Goal: Information Seeking & Learning: Learn about a topic

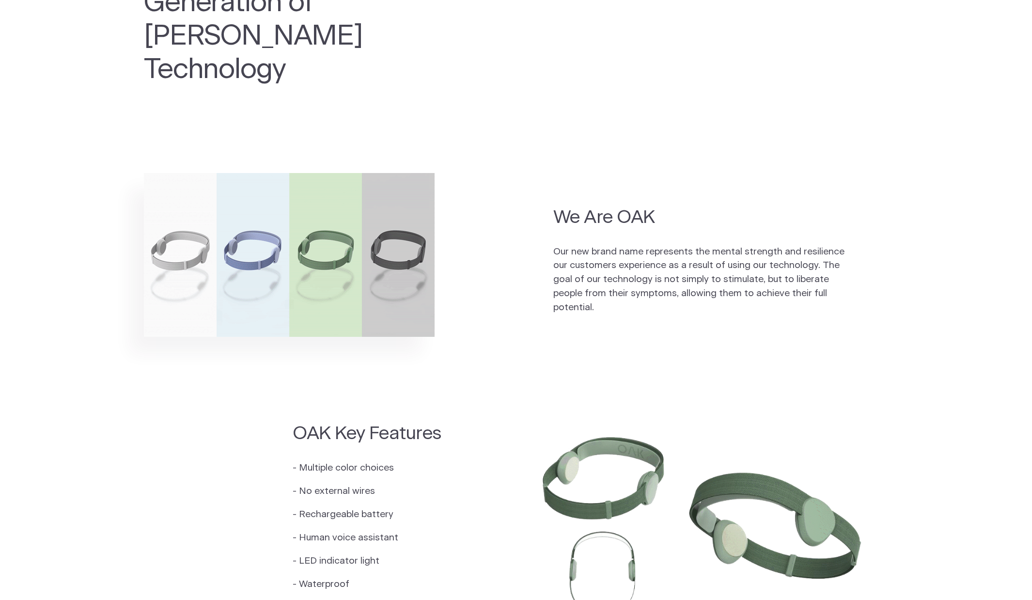
scroll to position [618, 0]
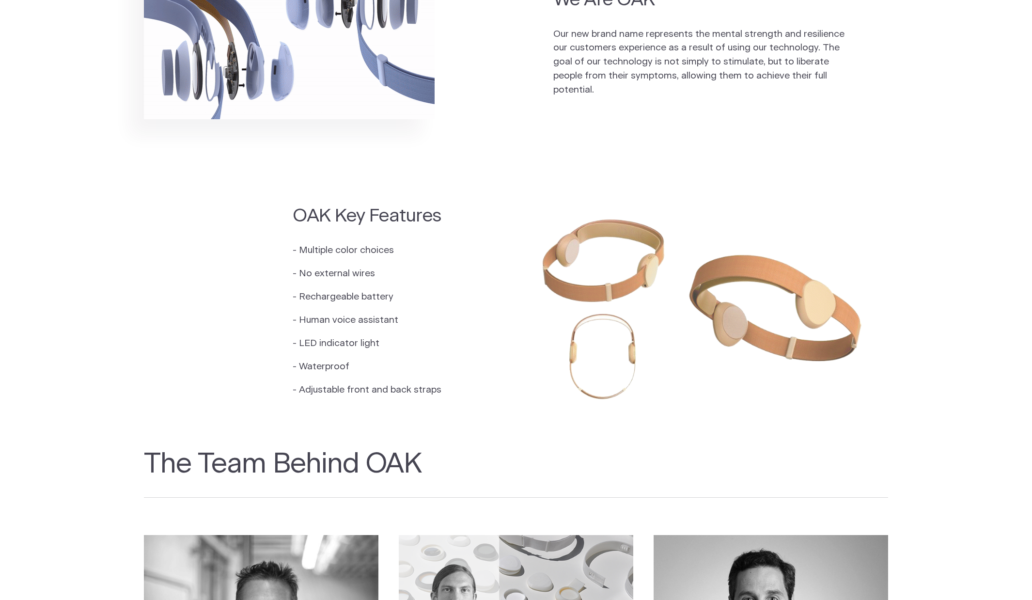
click at [363, 92] on main "Introducing the Next Generation of Fisher Wallace Technology 0 Units Remaining …" at bounding box center [516, 132] width 1032 height 1697
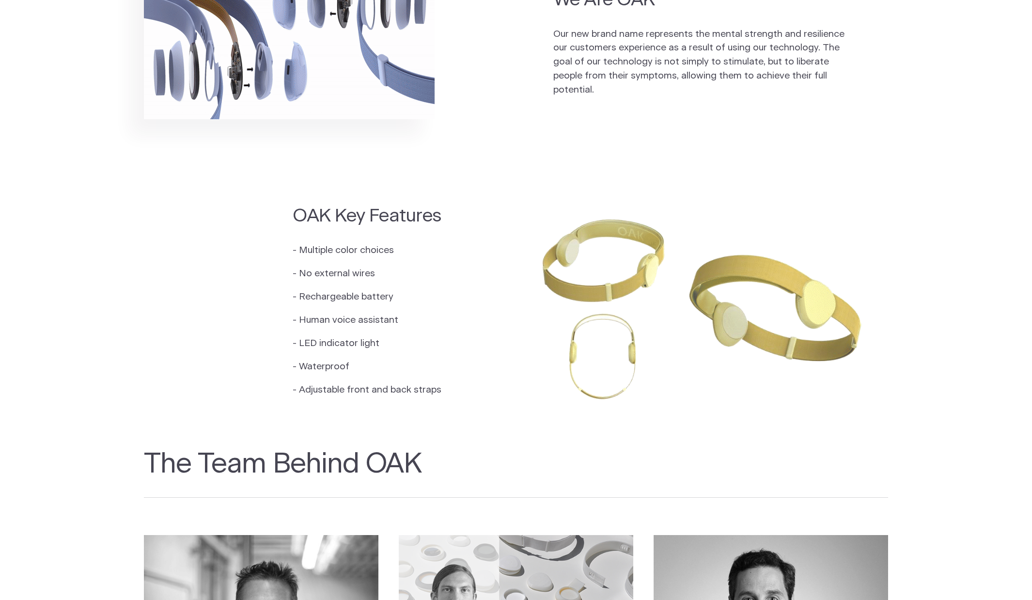
scroll to position [1000, 0]
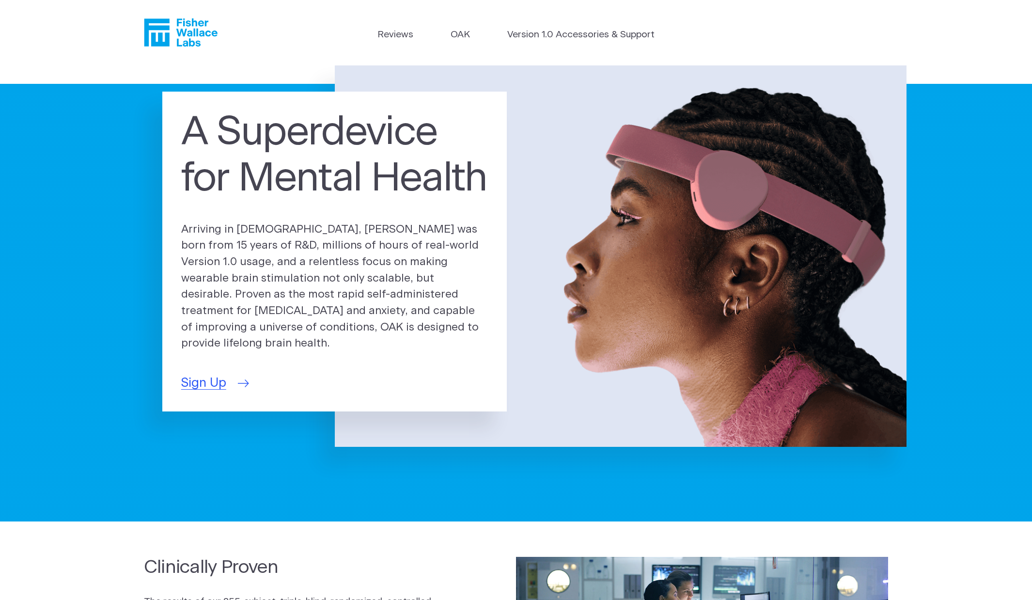
click at [213, 373] on span "Sign Up" at bounding box center [203, 382] width 45 height 19
click at [459, 34] on link "OAK" at bounding box center [460, 35] width 19 height 14
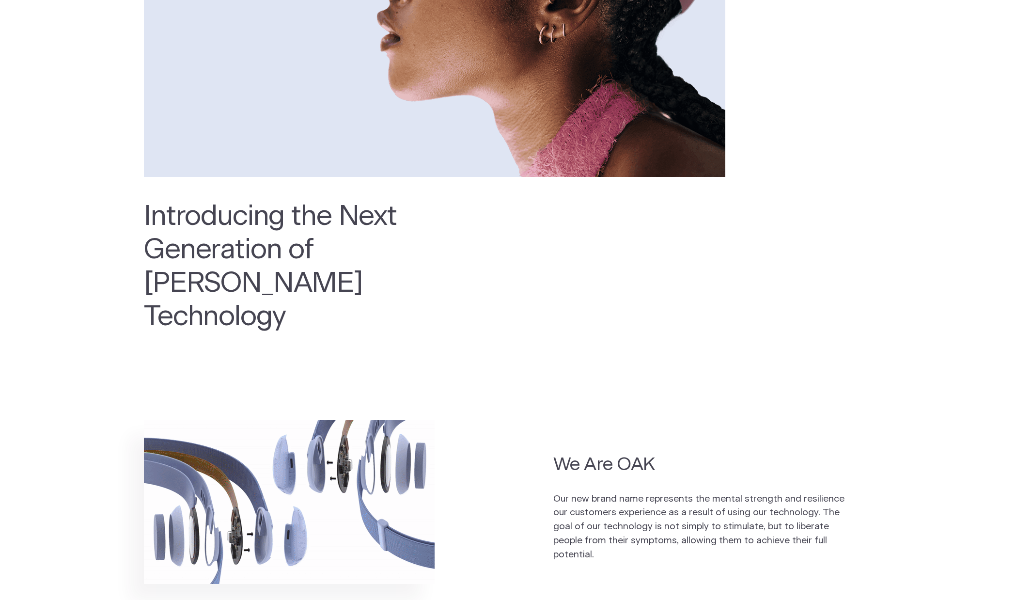
scroll to position [318, 0]
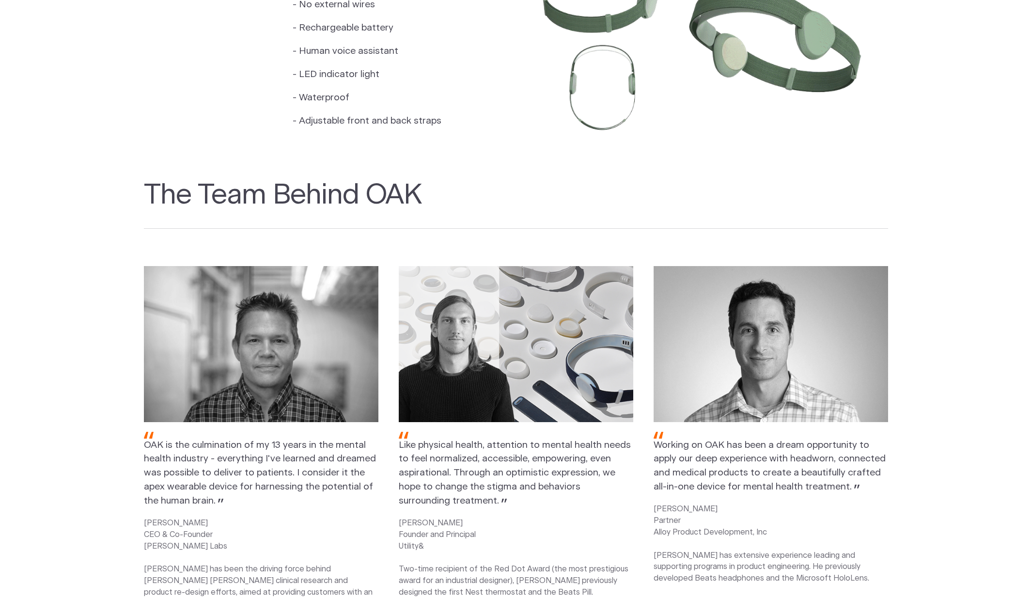
click at [453, 46] on div "OAK Key Features - Multiple color choices - No external wires - Rechargeable ba…" at bounding box center [386, 36] width 186 height 203
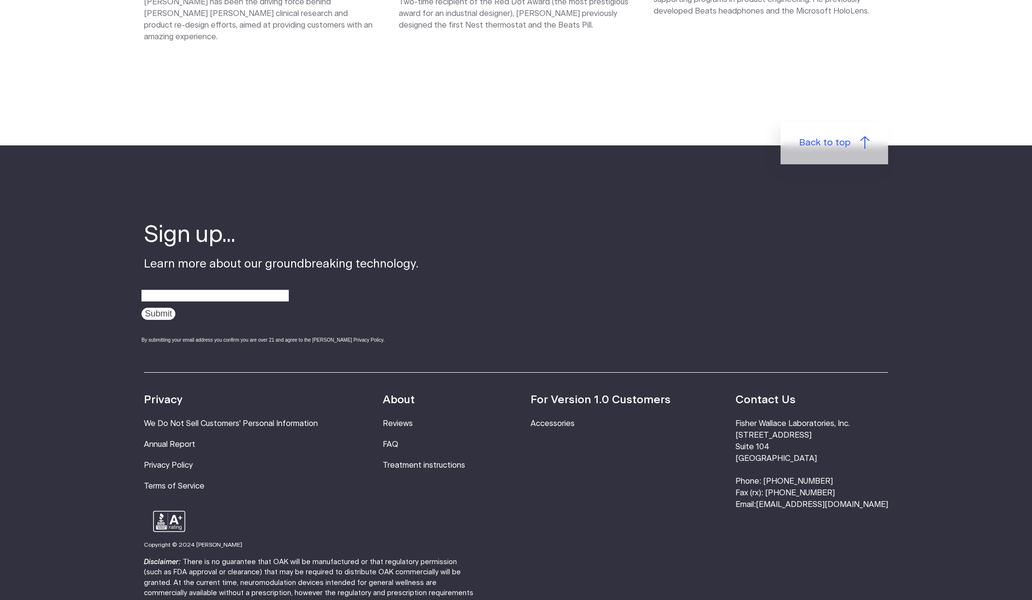
scroll to position [1660, 0]
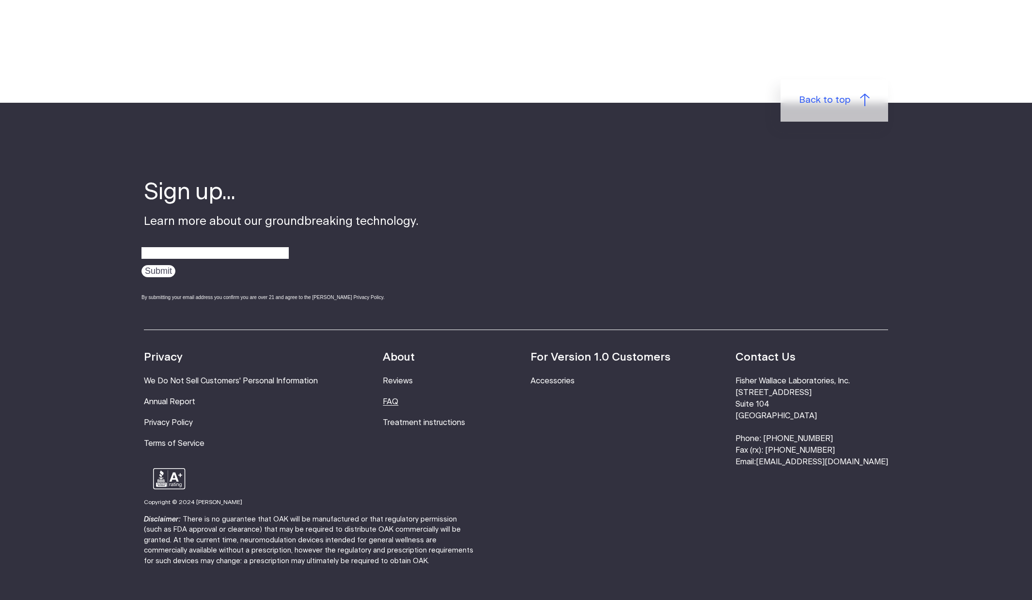
click at [398, 398] on link "FAQ" at bounding box center [391, 402] width 16 height 8
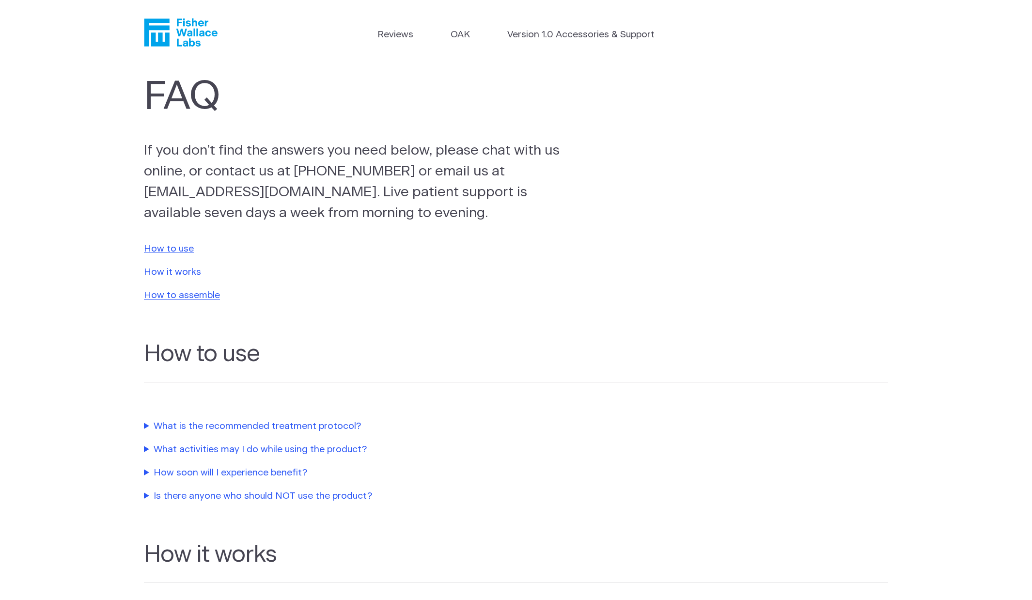
click at [182, 420] on summary "What is the recommended treatment protocol?" at bounding box center [364, 427] width 441 height 14
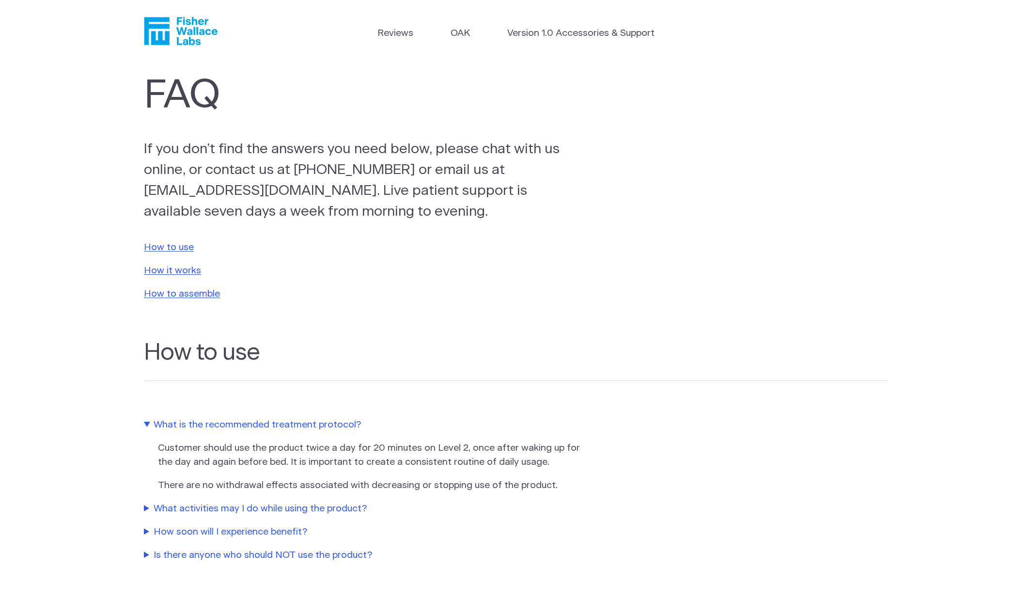
scroll to position [2, 0]
click at [323, 503] on summary "What activities may I do while using the product?" at bounding box center [364, 508] width 441 height 14
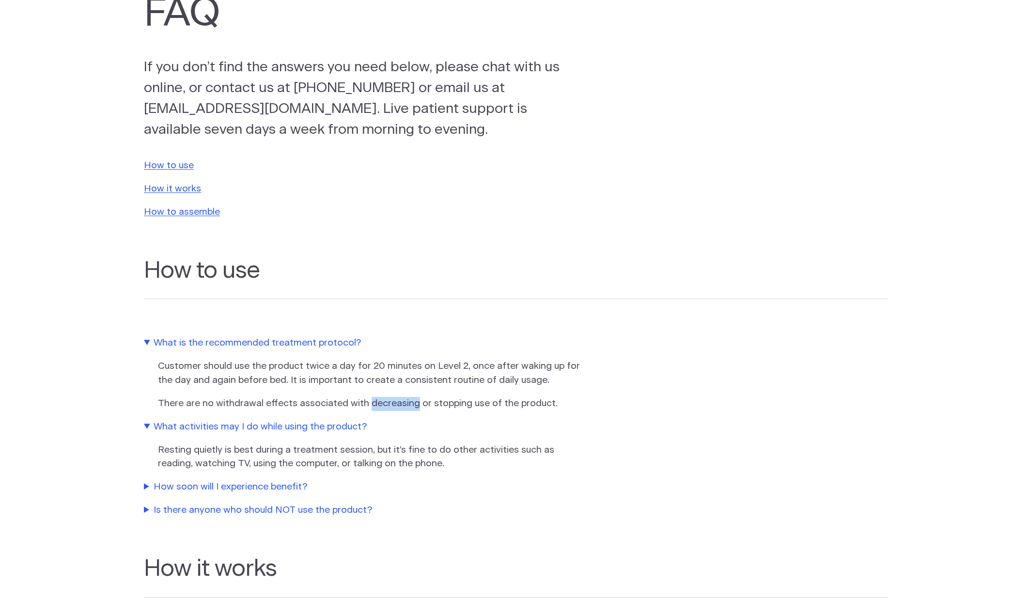
scroll to position [129, 0]
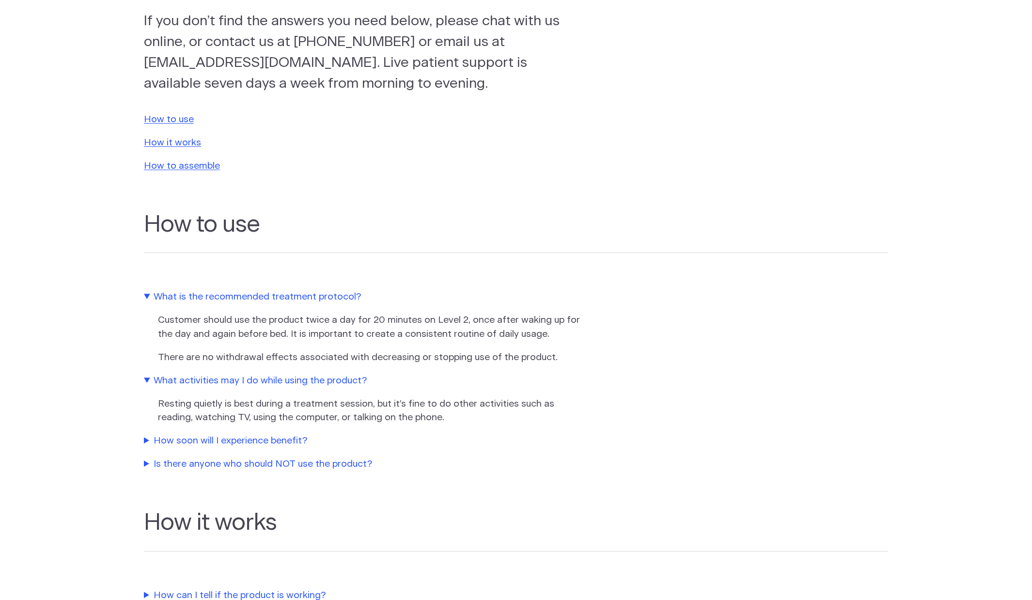
click at [280, 435] on summary "How soon will I experience benefit?" at bounding box center [364, 441] width 441 height 14
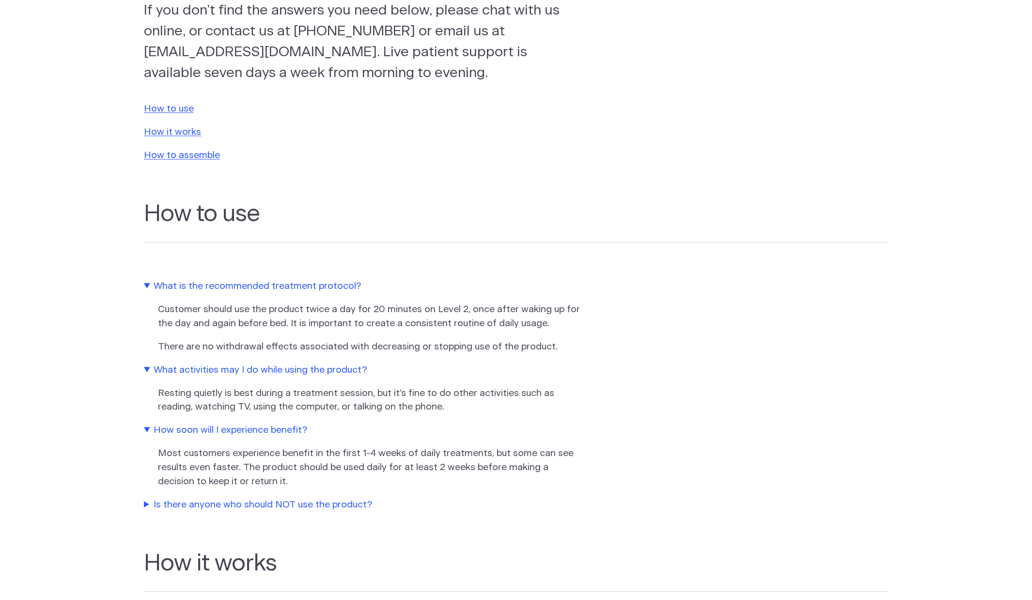
scroll to position [206, 0]
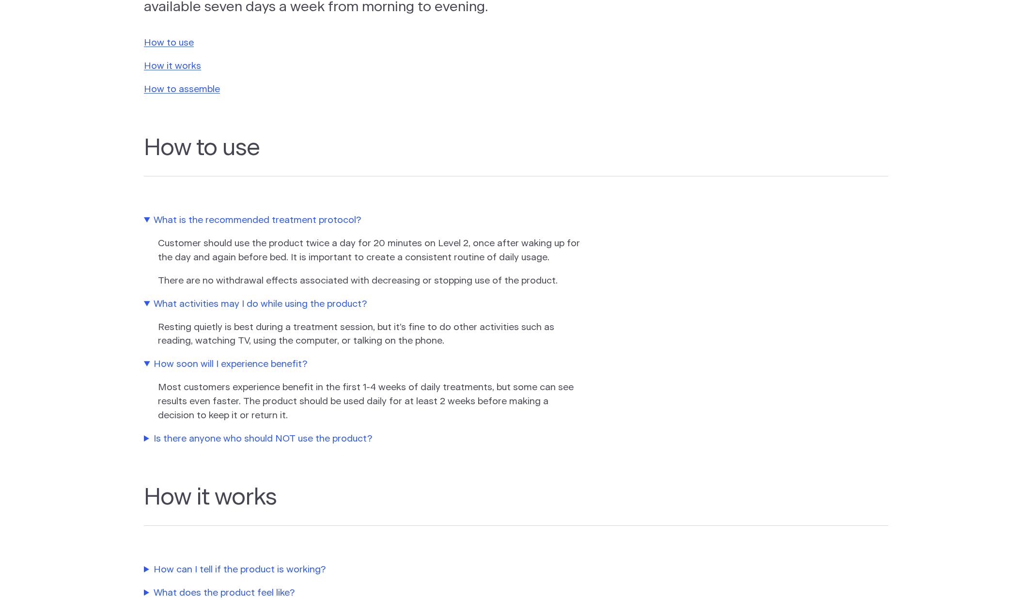
click at [325, 432] on summary "Is there anyone who should NOT use the product?" at bounding box center [364, 439] width 441 height 14
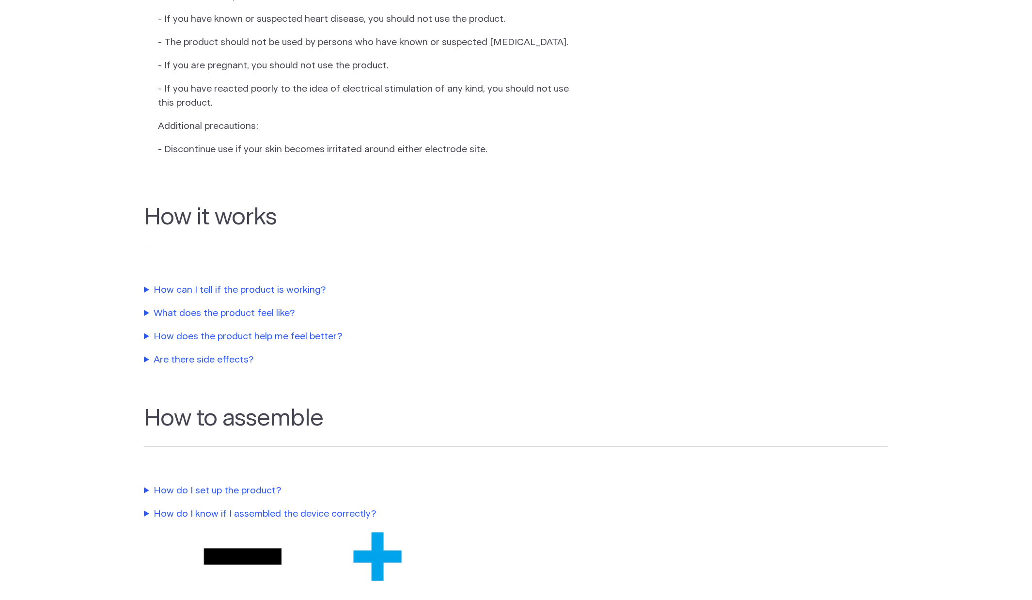
scroll to position [723, 0]
click at [309, 296] on summary "How can I tell if the product is working?" at bounding box center [364, 290] width 441 height 14
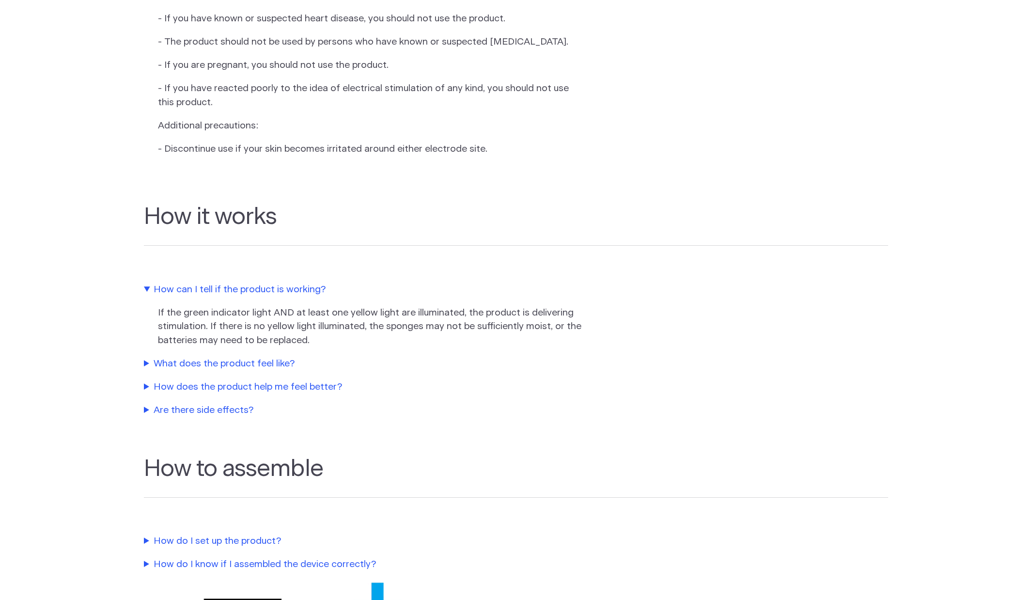
click at [271, 366] on summary "What does the product feel like?" at bounding box center [364, 364] width 441 height 14
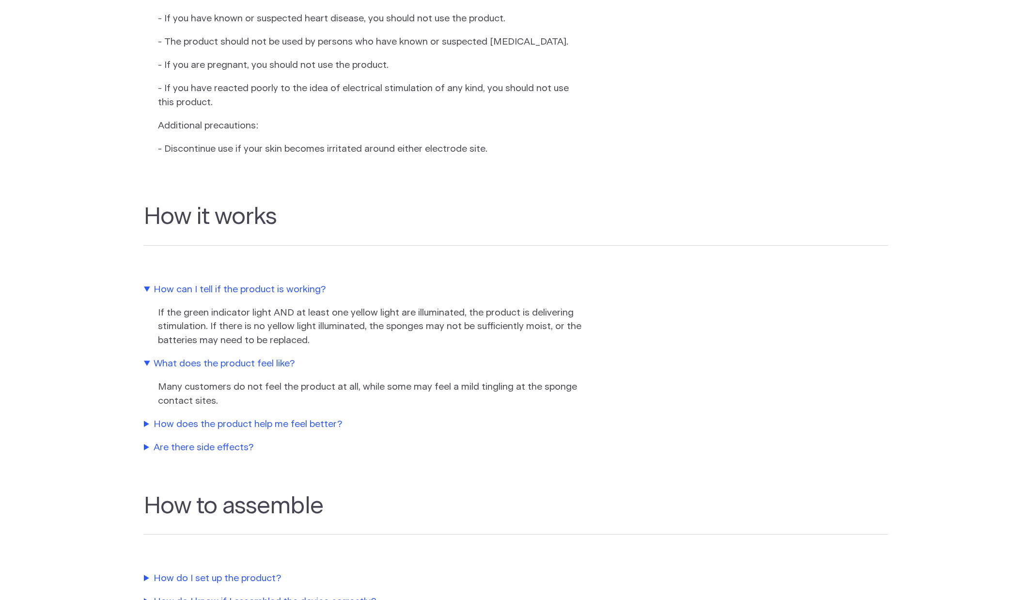
click at [305, 426] on summary "How does the product help me feel better?" at bounding box center [364, 425] width 441 height 14
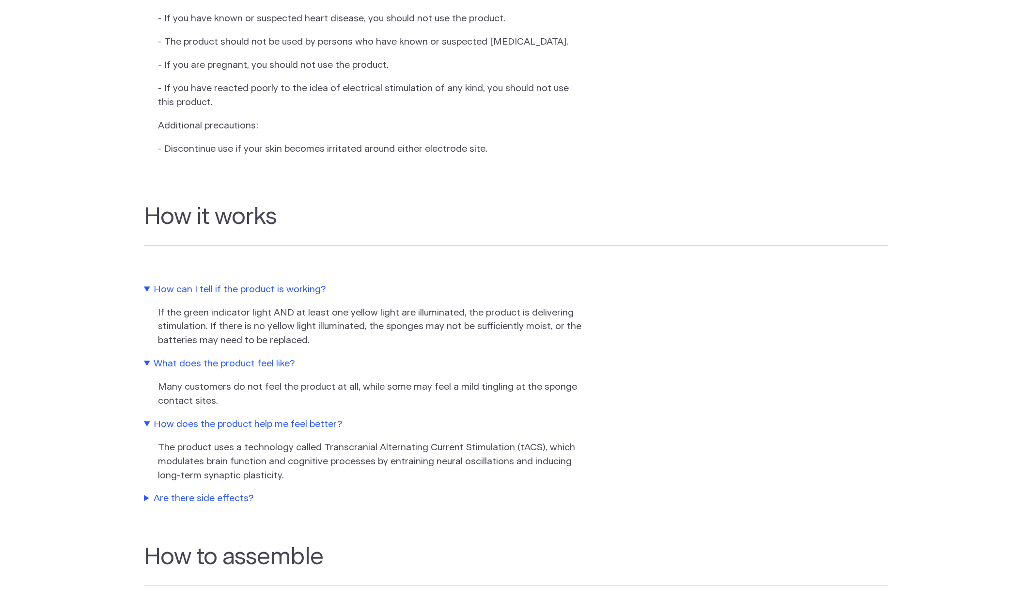
drag, startPoint x: 286, startPoint y: 482, endPoint x: 308, endPoint y: 479, distance: 22.0
click at [308, 479] on p "The product uses a technology called Transcranial Alternating Current Stimulati…" at bounding box center [372, 462] width 428 height 42
click at [232, 500] on summary "Are there side effects?" at bounding box center [364, 499] width 441 height 14
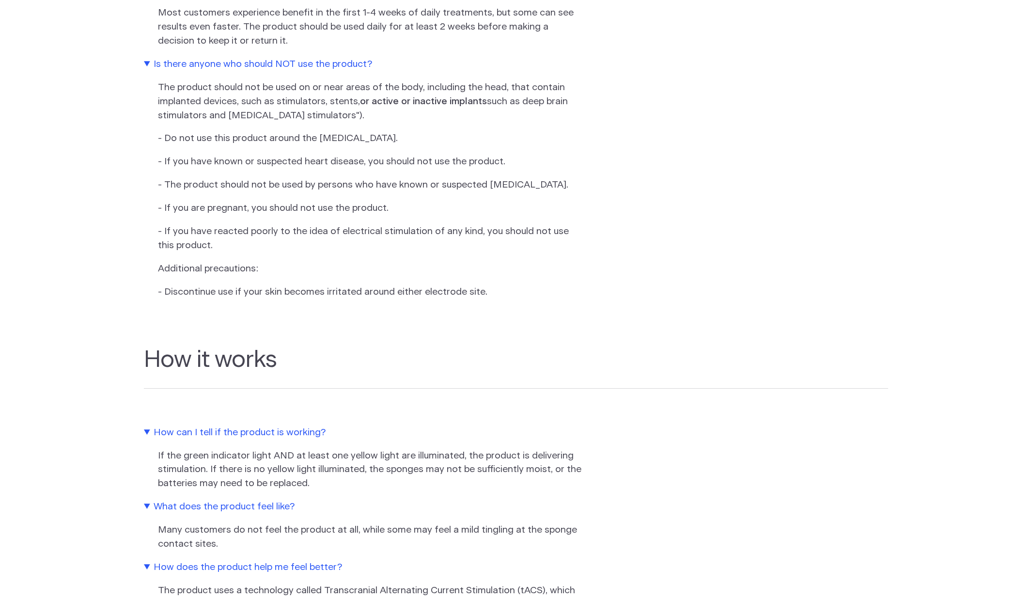
scroll to position [0, 0]
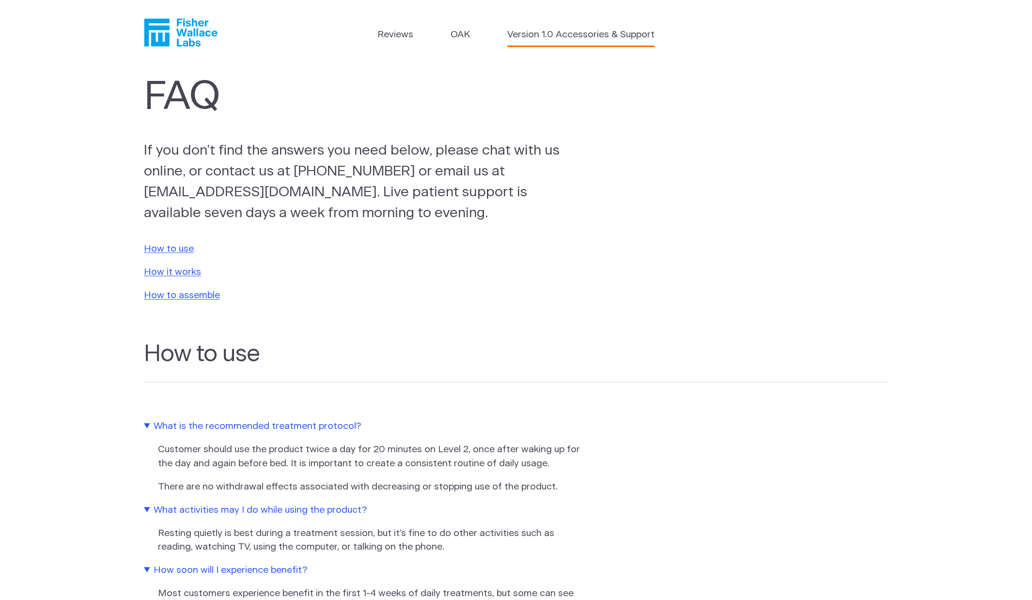
click at [546, 33] on link "Version 1.0 Accessories & Support" at bounding box center [580, 35] width 147 height 14
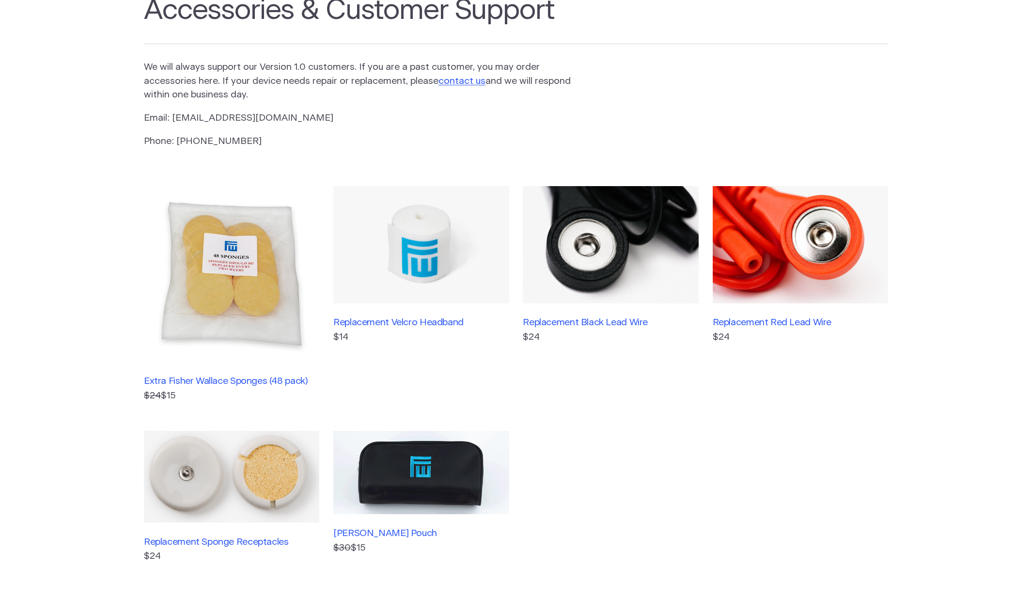
scroll to position [665, 0]
